Goal: Information Seeking & Learning: Understand process/instructions

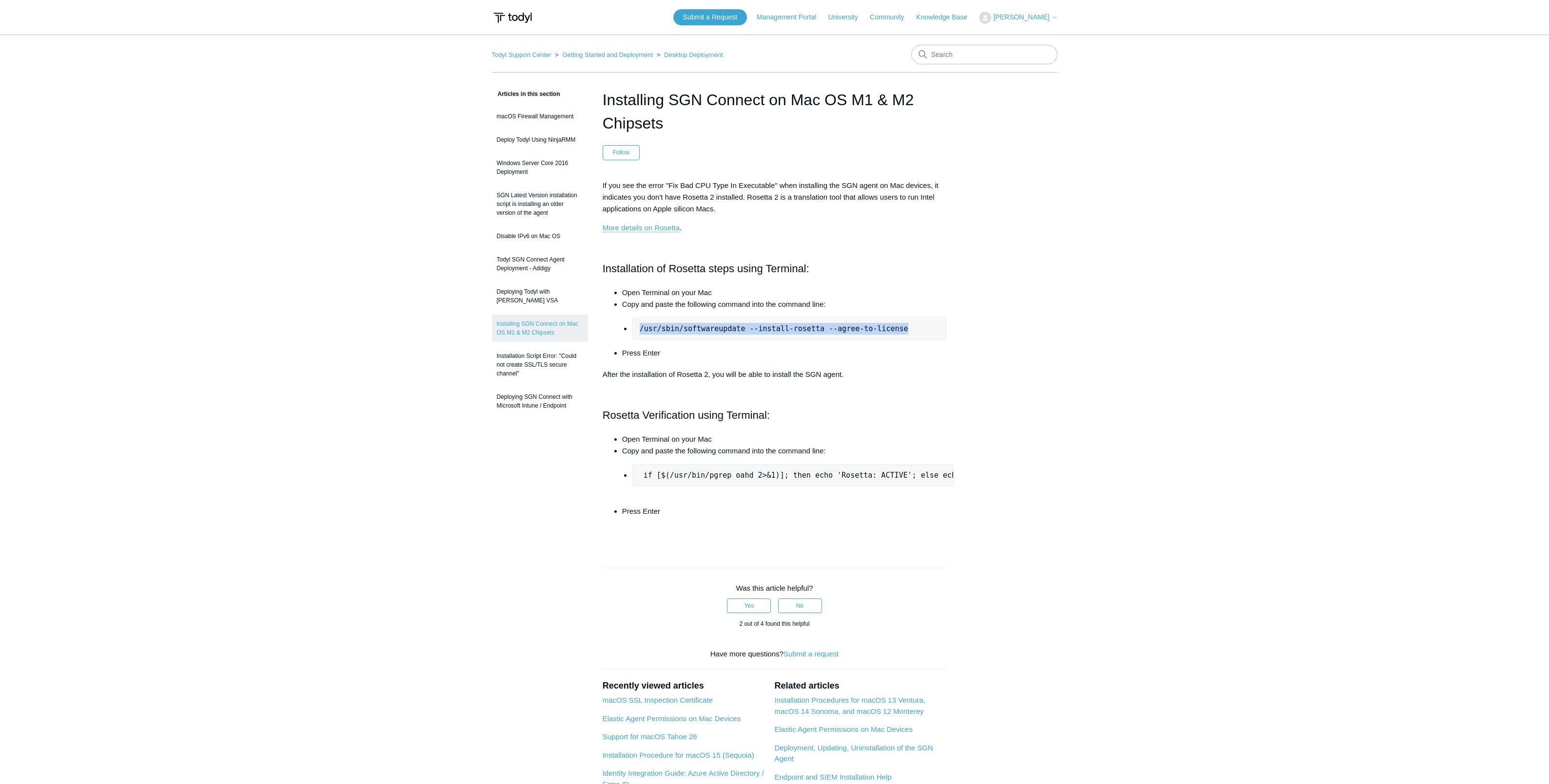
drag, startPoint x: 640, startPoint y: 330, endPoint x: 914, endPoint y: 326, distance: 274.0
click at [914, 326] on pre "/usr/sbin/softwareupdate --install-rosetta --agree-to-license" at bounding box center [789, 329] width 315 height 23
copy pre "/usr/sbin/softwareupdate --install-rosetta --agree-to-license"
click at [657, 477] on code "if [$(/usr/bin/pgrep oahd 2>&1)]; then echo 'Rosetta: ACTIVE'; else echo 'Roset…" at bounding box center [859, 475] width 437 height 10
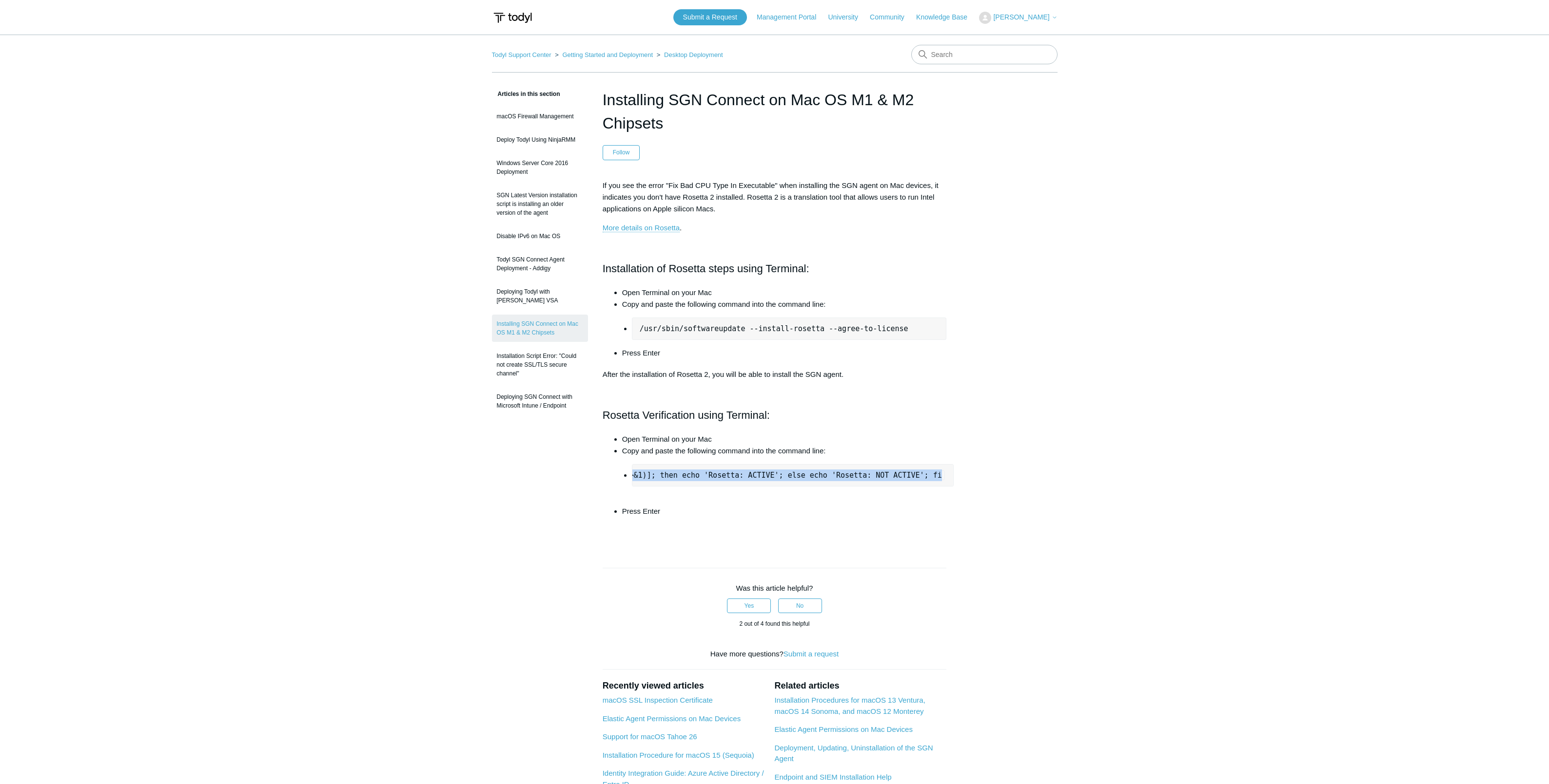
drag, startPoint x: 644, startPoint y: 476, endPoint x: 949, endPoint y: 472, distance: 305.0
click at [949, 472] on pre "if [$(/usr/bin/pgrep oahd 2>&1)]; then echo 'Rosetta: ACTIVE'; else echo 'Roset…" at bounding box center [792, 475] width 322 height 23
click at [920, 481] on pre "if [$(/usr/bin/pgrep oahd 2>&1)]; then echo 'Rosetta: ACTIVE'; else echo 'Roset…" at bounding box center [792, 475] width 322 height 23
click at [818, 476] on code "if [$(/usr/bin/pgrep oahd 2>&1)]; then echo 'Rosetta: ACTIVE'; else echo 'Roset…" at bounding box center [859, 475] width 437 height 10
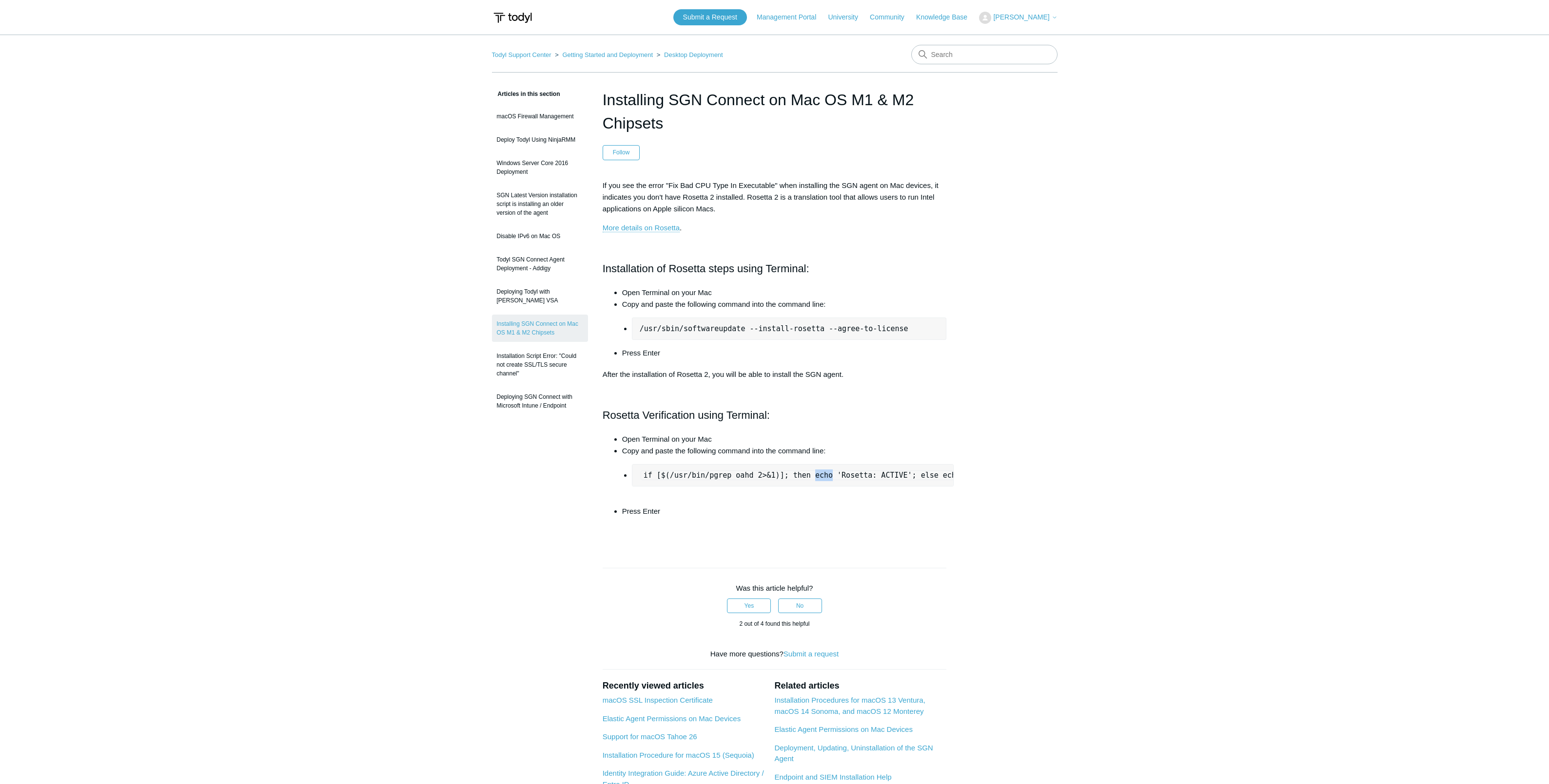
click at [818, 476] on code "if [$(/usr/bin/pgrep oahd 2>&1)]; then echo 'Rosetta: ACTIVE'; else echo 'Roset…" at bounding box center [859, 475] width 437 height 10
click at [646, 475] on code "if [$(/usr/bin/pgrep oahd 2>&1)]; then echo 'Rosetta: ACTIVE'; else echo 'Roset…" at bounding box center [859, 475] width 437 height 10
click at [656, 475] on code "if [$(/usr/bin/pgrep oahd 2>&1)]; then echo 'Rosetta: ACTIVE'; else echo 'Roset…" at bounding box center [859, 475] width 437 height 10
drag, startPoint x: 645, startPoint y: 475, endPoint x: 942, endPoint y: 476, distance: 297.0
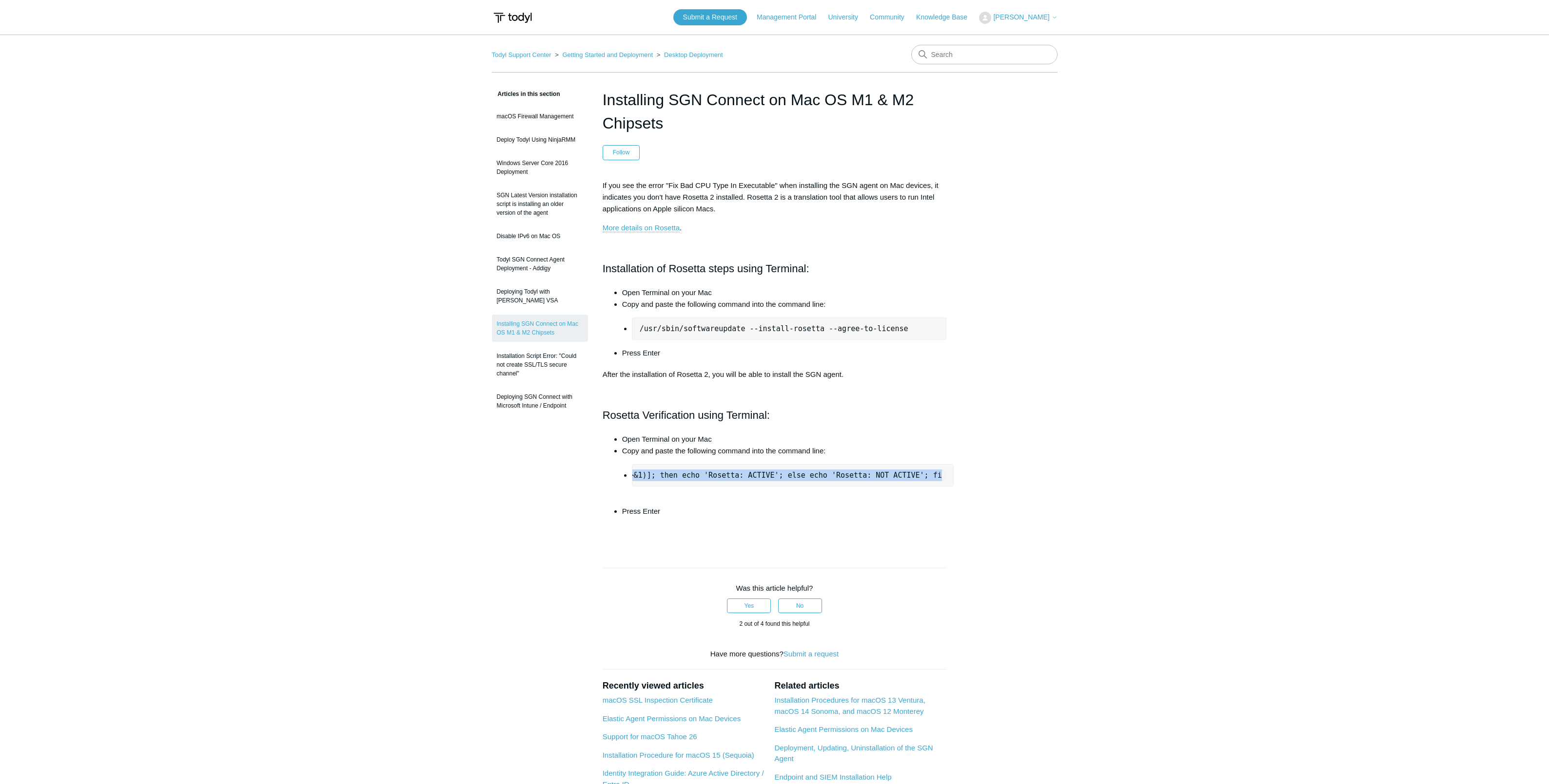
click at [942, 476] on code "if [$(/usr/bin/pgrep oahd 2>&1)]; then echo 'Rosetta: ACTIVE'; else echo 'Roset…" at bounding box center [725, 475] width 437 height 10
copy code "if [$(/usr/bin/pgrep oahd 2>&1)]; then echo 'Rosetta: ACTIVE'; else echo 'Roset…"
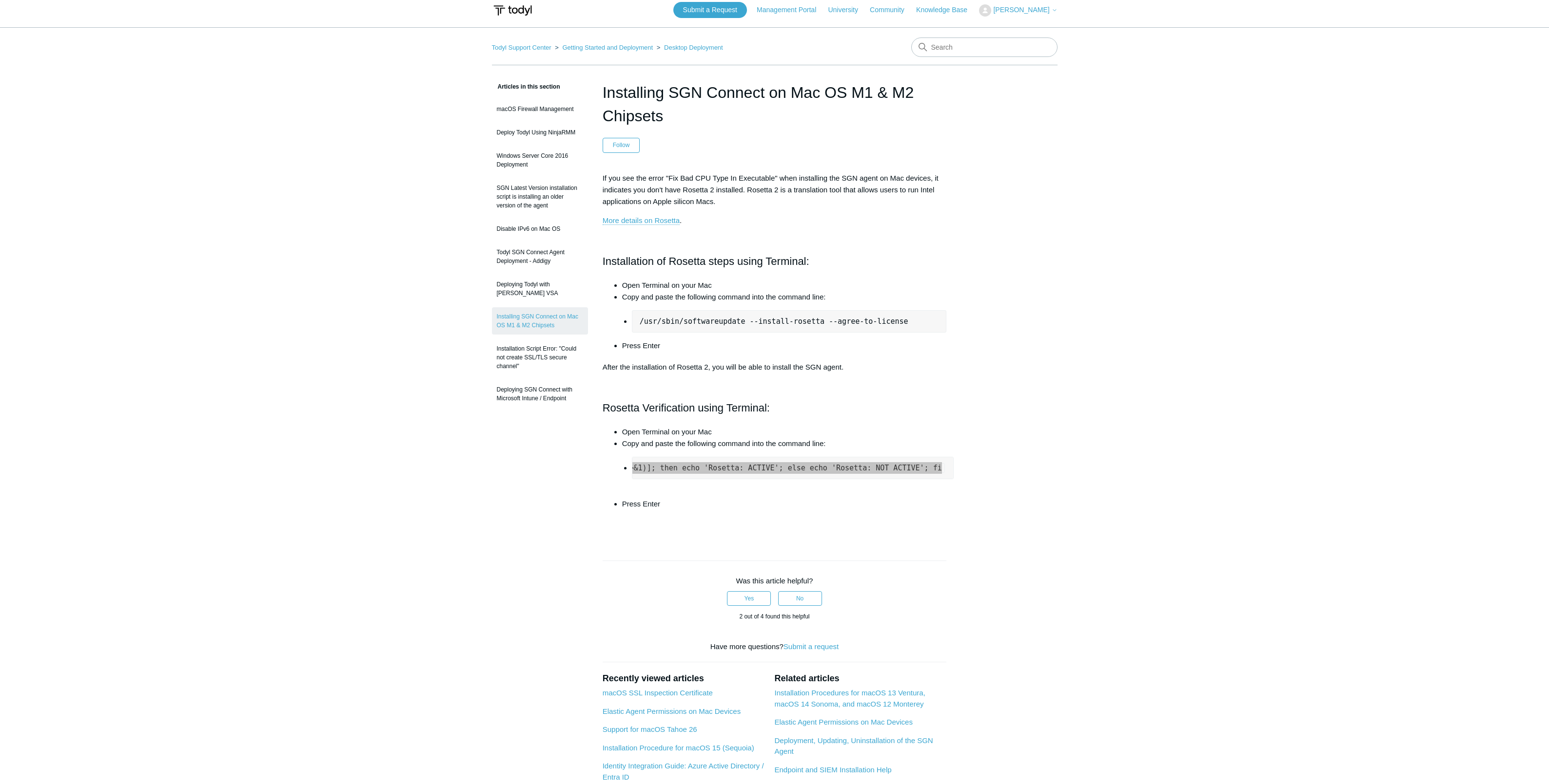
scroll to position [0, 0]
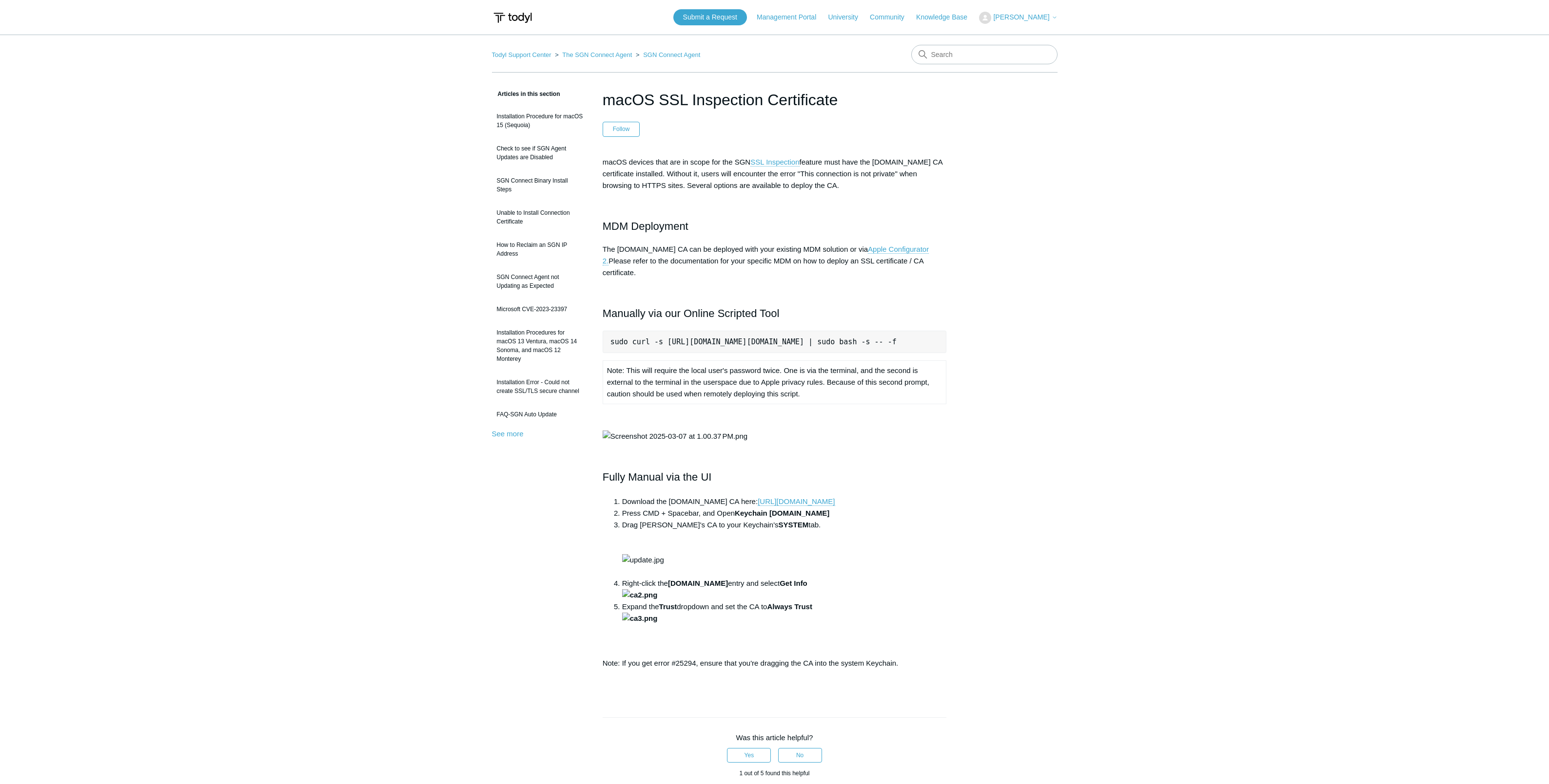
click at [895, 331] on pre "sudo curl -s https://download.todyl.com/misc/macOS-install-CA.sh | sudo bash -s…" at bounding box center [774, 342] width 344 height 23
copy pre "sudo curl -s https://download.todyl.com/misc/macOS-install-CA.sh | sudo bash -s…"
